Goal: Information Seeking & Learning: Learn about a topic

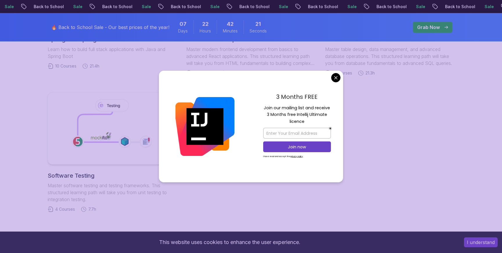
scroll to position [387, 0]
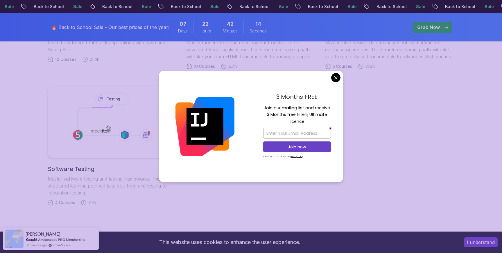
click at [334, 81] on body "Sale Back to School Sale Back to School Sale Back to School Sale Back to School…" at bounding box center [251, 65] width 502 height 904
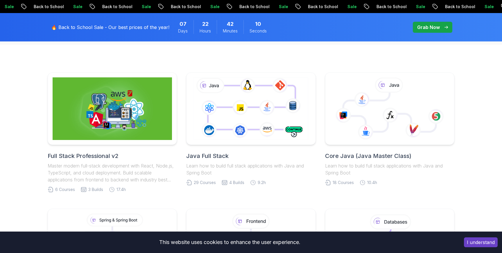
scroll to position [0, 0]
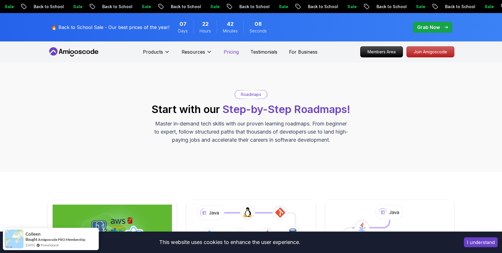
click at [235, 51] on p "Pricing" at bounding box center [231, 51] width 15 height 7
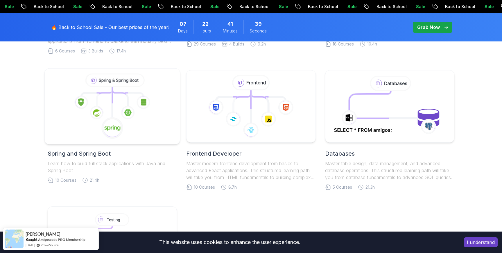
scroll to position [268, 0]
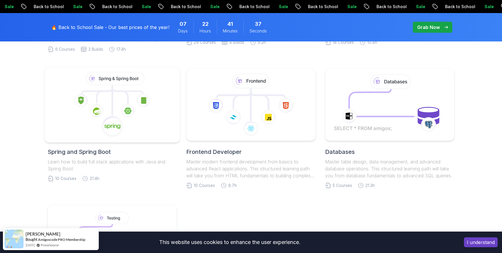
click at [119, 117] on icon at bounding box center [112, 127] width 22 height 22
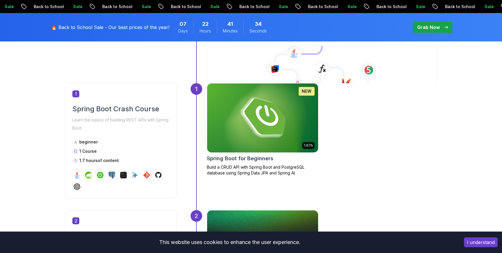
scroll to position [272, 0]
